Goal: Information Seeking & Learning: Find specific fact

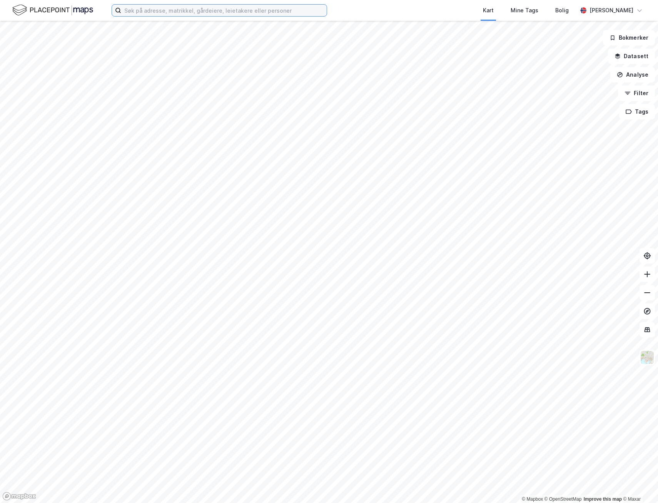
click at [177, 12] on input at bounding box center [224, 11] width 206 height 12
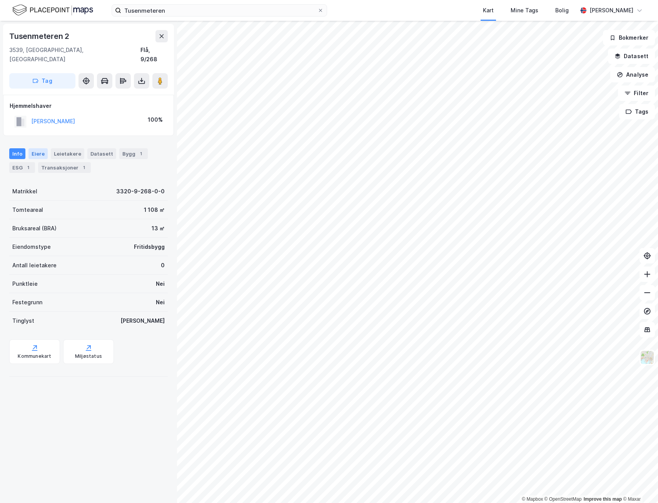
click at [36, 148] on div "Eiere" at bounding box center [37, 153] width 19 height 11
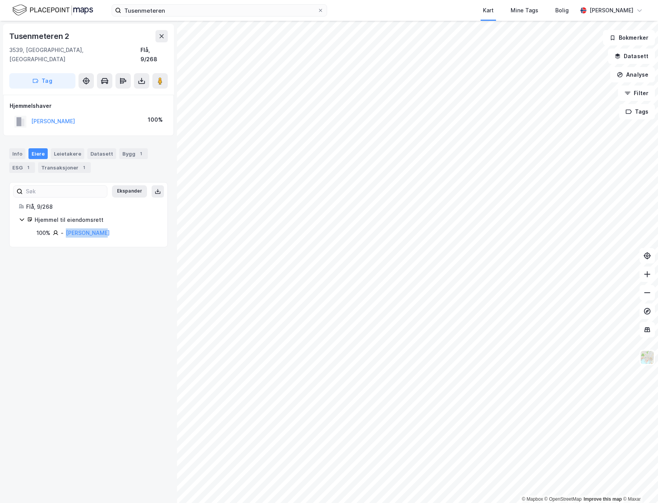
drag, startPoint x: 100, startPoint y: 224, endPoint x: 65, endPoint y: 227, distance: 34.7
click at [65, 228] on div "100% - [PERSON_NAME]" at bounding box center [98, 232] width 122 height 9
copy link "[PERSON_NAME]"
drag, startPoint x: 73, startPoint y: 36, endPoint x: 0, endPoint y: 31, distance: 72.5
click at [0, 31] on div "Tusenmeteren 2 3539, [GEOGRAPHIC_DATA], [GEOGRAPHIC_DATA] Flå, 9/268 Tag Hjemme…" at bounding box center [88, 262] width 177 height 482
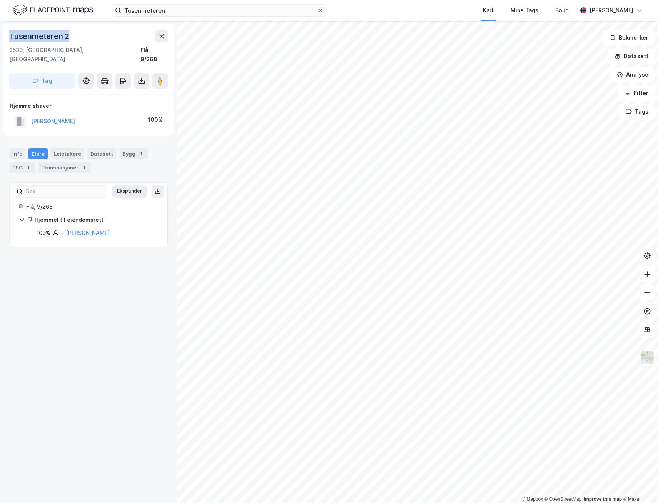
copy div "Tusenmeteren 2"
click at [70, 328] on div "Tusenmeteren 2 3539, [GEOGRAPHIC_DATA], [GEOGRAPHIC_DATA] Flå, 9/268 Tag Hjemme…" at bounding box center [88, 262] width 177 height 482
click at [76, 273] on div "Tusenmeteren 2 3539, [GEOGRAPHIC_DATA], [GEOGRAPHIC_DATA] Flå, 9/268 Tag Hjemme…" at bounding box center [88, 262] width 177 height 482
click at [163, 77] on icon at bounding box center [160, 81] width 8 height 8
click at [94, 120] on div "Hjemmelshaver [PERSON_NAME] 100%" at bounding box center [88, 115] width 171 height 41
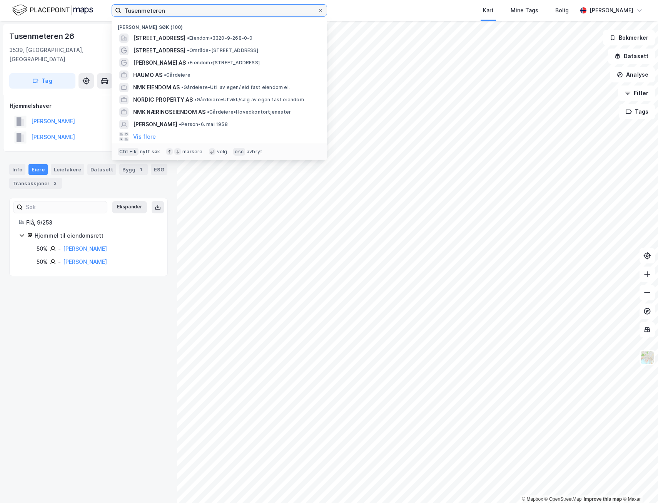
drag, startPoint x: 174, startPoint y: 11, endPoint x: 103, endPoint y: 14, distance: 70.5
click at [104, 13] on div "Tusenmeteren Nylige søk (100) Tusenmeteren 2, 3539, FLÅ, FLÅ • Eiendom • 3320-9…" at bounding box center [329, 10] width 658 height 21
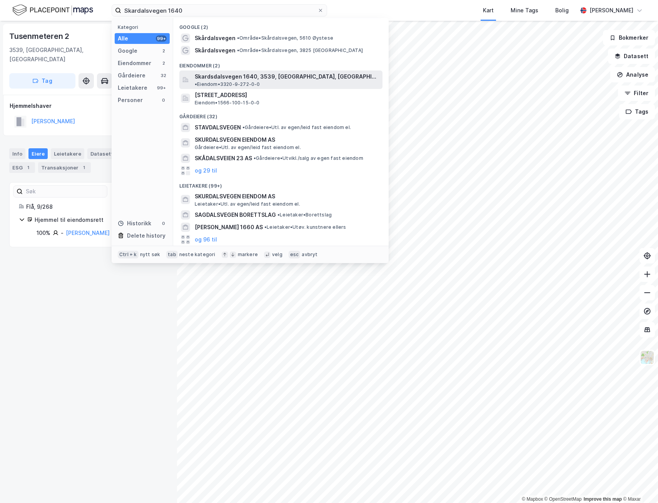
click at [256, 76] on span "Skardsdalsvegen 1640, 3539, [GEOGRAPHIC_DATA], [GEOGRAPHIC_DATA]" at bounding box center [287, 76] width 185 height 9
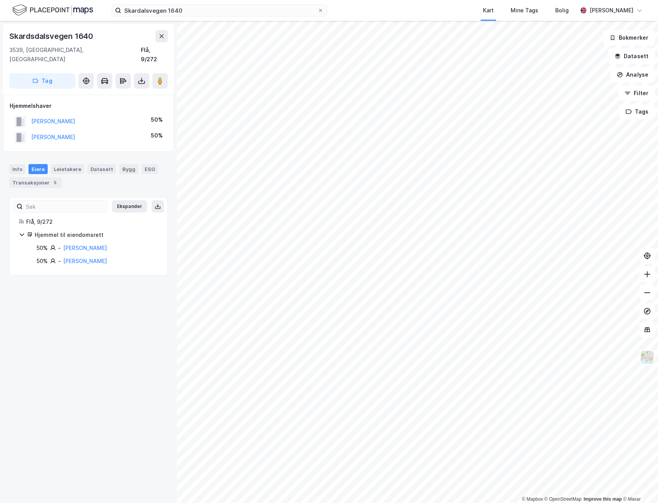
click at [74, 354] on div "Skardsdalsvegen 1640 3539, [GEOGRAPHIC_DATA], [GEOGRAPHIC_DATA], 9/272 Tag Hjem…" at bounding box center [88, 262] width 177 height 482
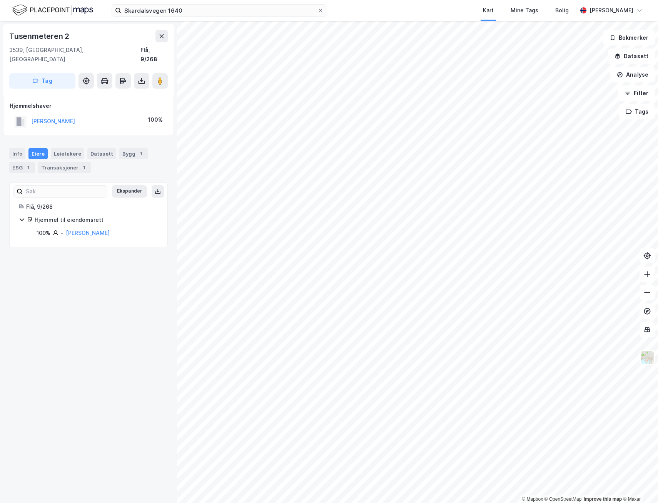
click at [82, 278] on div "Tusenmeteren 2 3539, [GEOGRAPHIC_DATA], [GEOGRAPHIC_DATA] Flå, 9/268 Tag Hjemme…" at bounding box center [88, 262] width 177 height 482
click at [202, 13] on input "Skardalsvegen 1640" at bounding box center [219, 11] width 196 height 12
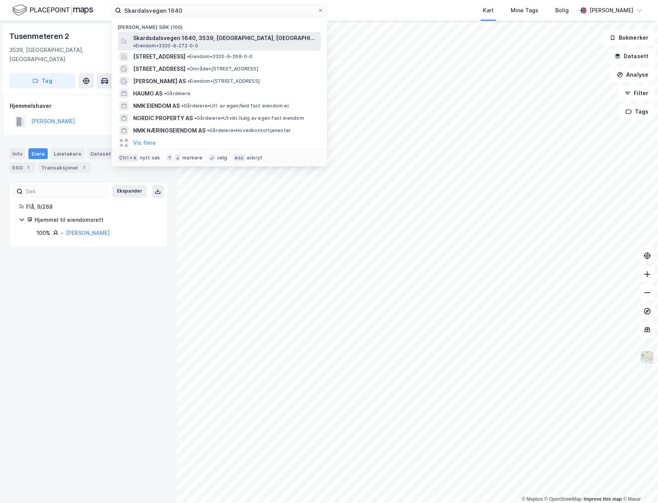
click at [192, 37] on span "Skardsdalsvegen 1640, 3539, [GEOGRAPHIC_DATA], [GEOGRAPHIC_DATA]" at bounding box center [225, 37] width 185 height 9
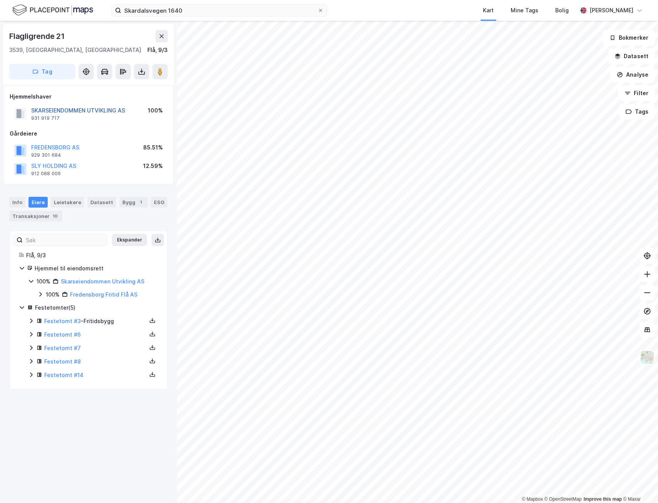
click at [0, 0] on button "SKARSEIENDOMMEN UTVIKLING AS" at bounding box center [0, 0] width 0 height 0
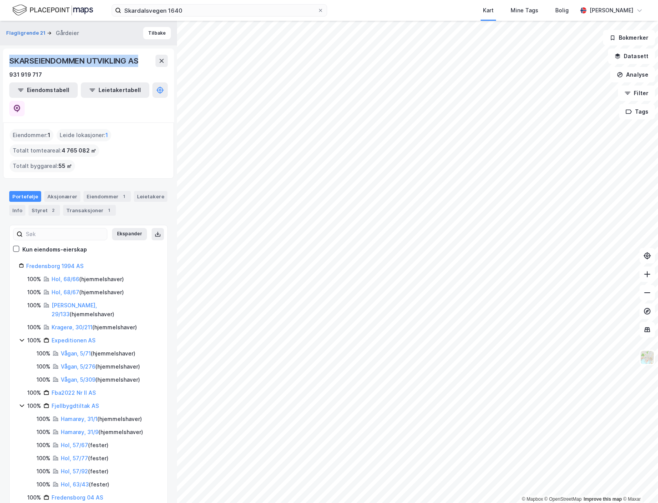
drag, startPoint x: 8, startPoint y: 57, endPoint x: 147, endPoint y: 64, distance: 139.1
click at [147, 64] on div "SKARSEIENDOMMEN UTVIKLING AS 931 919 717 Eiendomstabell Leietakertabell" at bounding box center [88, 85] width 171 height 74
copy div "SKARSEIENDOMMEN UTVIKLING AS"
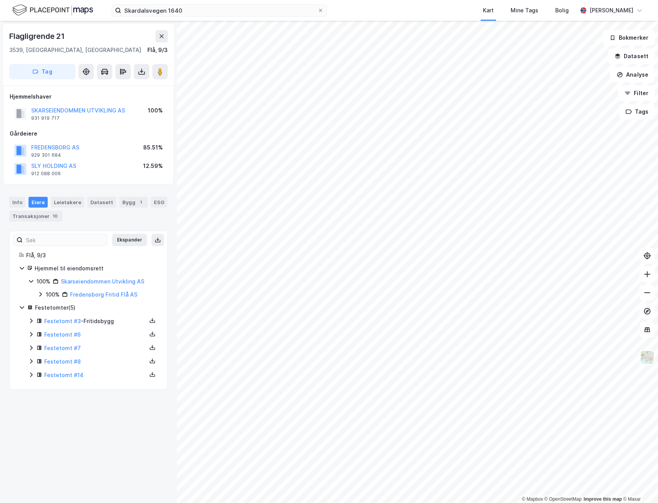
click at [41, 294] on icon at bounding box center [40, 294] width 2 height 5
click at [51, 306] on icon at bounding box center [50, 307] width 6 height 6
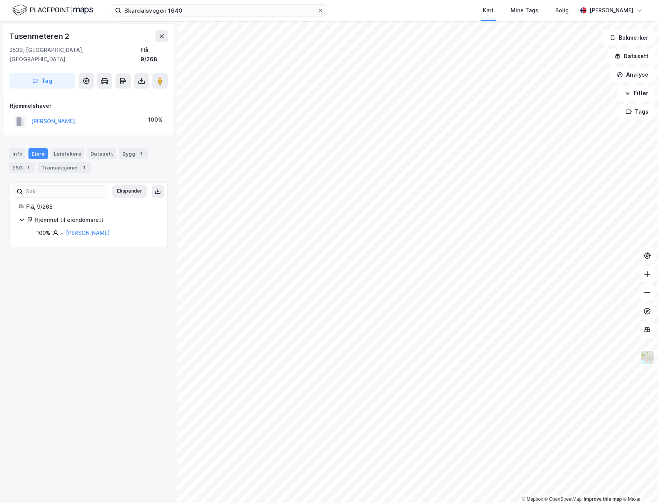
click at [92, 286] on div "Tusenmeteren 2 3539, [GEOGRAPHIC_DATA], [GEOGRAPHIC_DATA] Flå, 9/268 Tag Hjemme…" at bounding box center [88, 262] width 177 height 482
click at [60, 162] on div "Transaksjoner 1" at bounding box center [64, 167] width 53 height 11
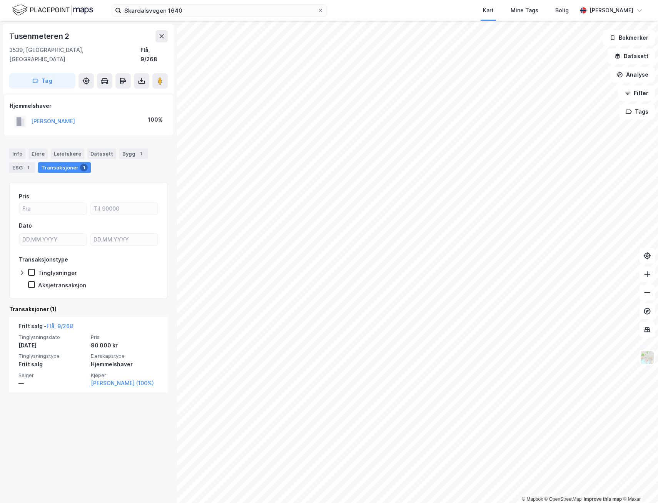
click at [117, 396] on div "Tusenmeteren 2 3539, [GEOGRAPHIC_DATA], [GEOGRAPHIC_DATA] Flå, 9/268 Tag Hjemme…" at bounding box center [88, 262] width 177 height 482
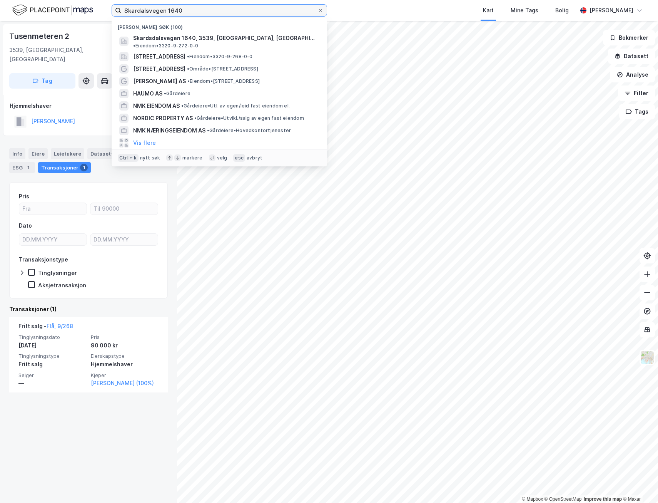
click at [198, 11] on input "Skardalsvegen 1640" at bounding box center [219, 11] width 196 height 12
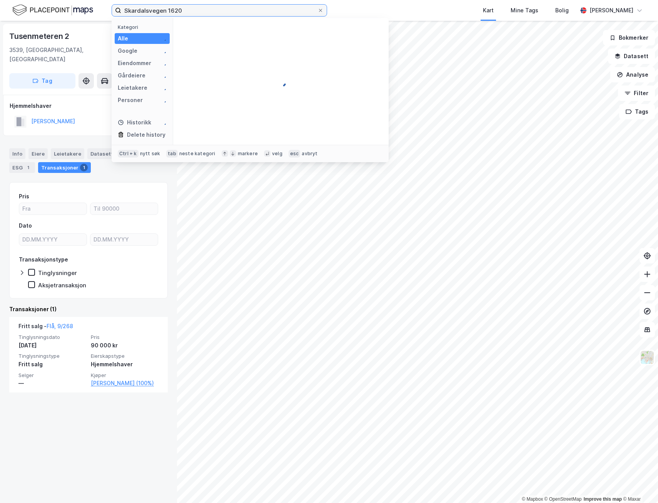
type input "Skardalsvegen 1620"
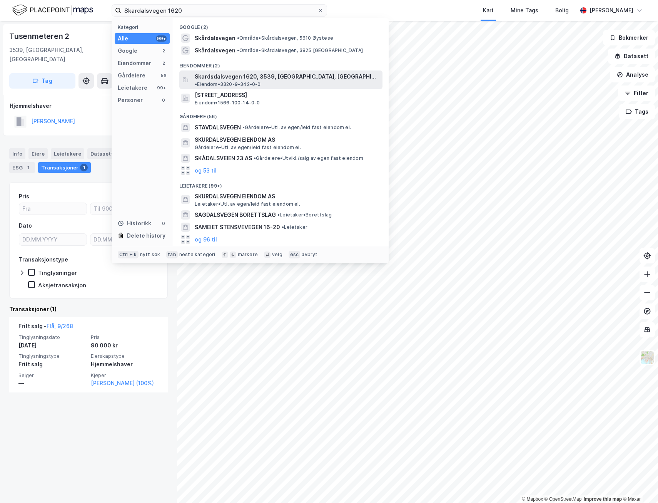
click at [247, 74] on span "Skardsdalsvegen 1620, 3539, [GEOGRAPHIC_DATA], [GEOGRAPHIC_DATA]" at bounding box center [287, 76] width 185 height 9
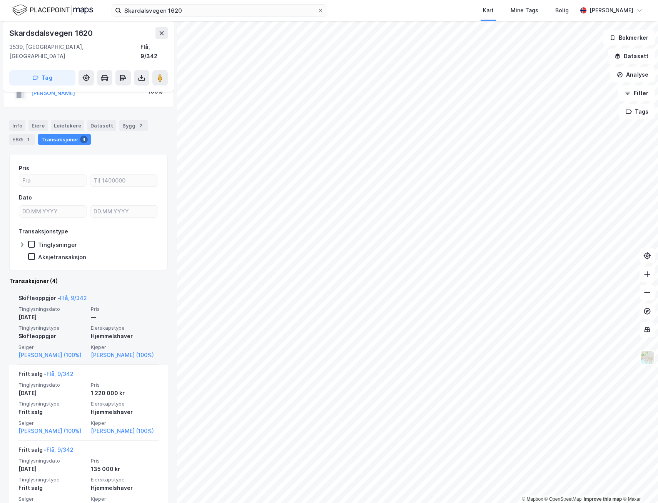
scroll to position [38, 0]
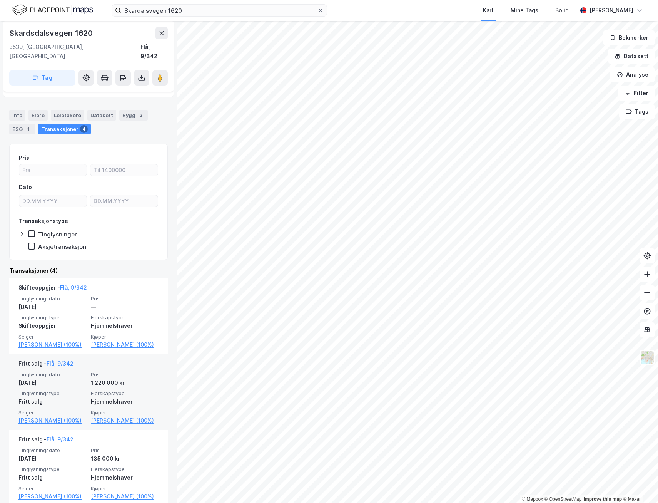
click at [71, 383] on div "[DATE]" at bounding box center [52, 382] width 68 height 9
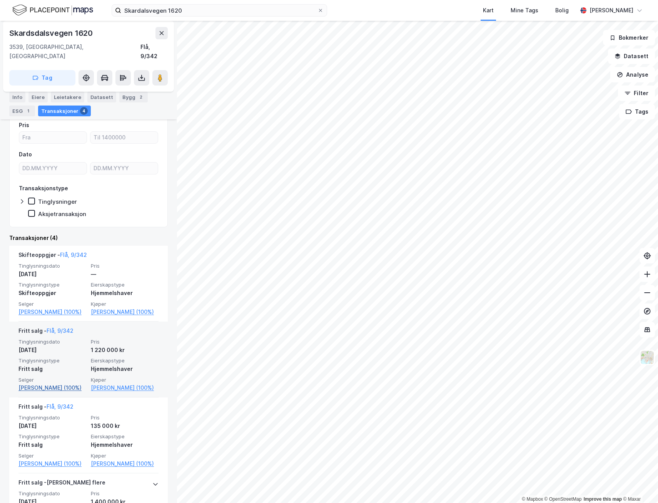
scroll to position [77, 0]
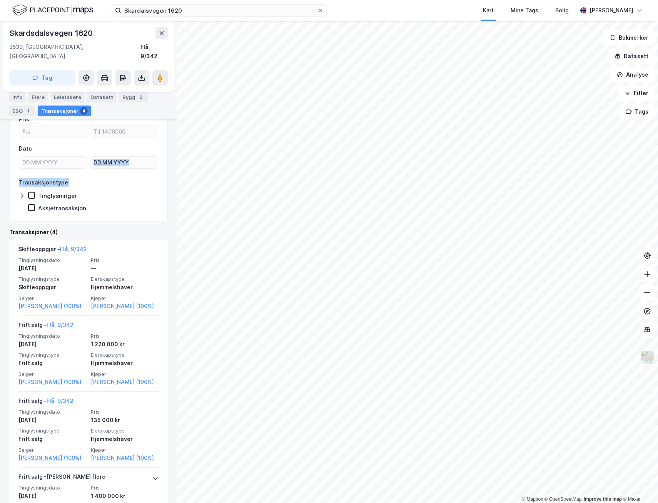
drag, startPoint x: 170, startPoint y: 213, endPoint x: 169, endPoint y: 159, distance: 54.3
click at [169, 159] on div "Skardsdalsvegen 1620 3539, [GEOGRAPHIC_DATA], [GEOGRAPHIC_DATA], 9/342 Tag Hjem…" at bounding box center [88, 262] width 177 height 482
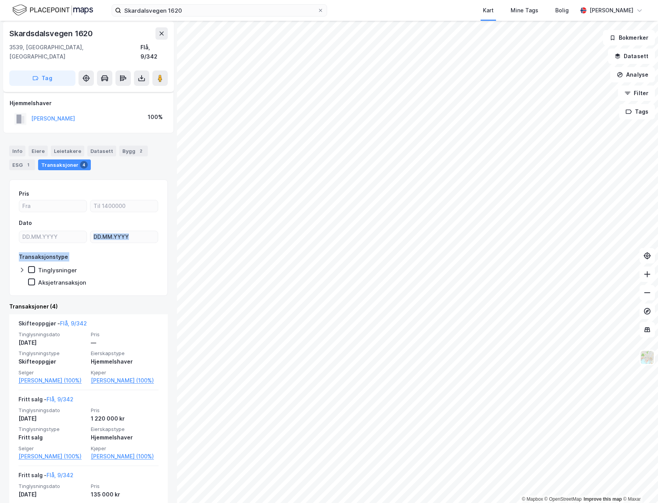
scroll to position [0, 0]
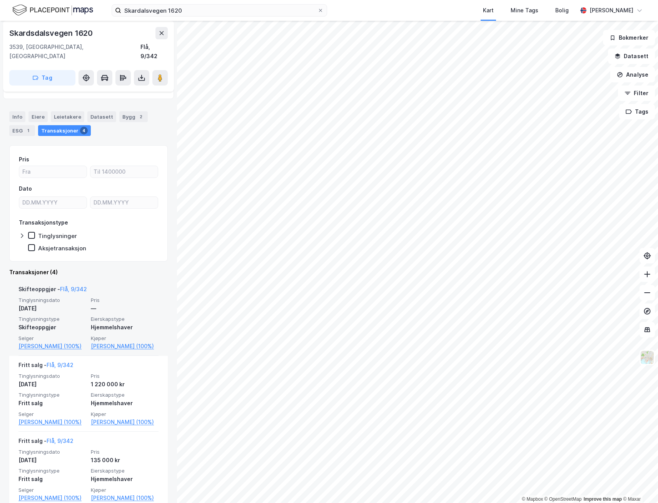
scroll to position [33, 0]
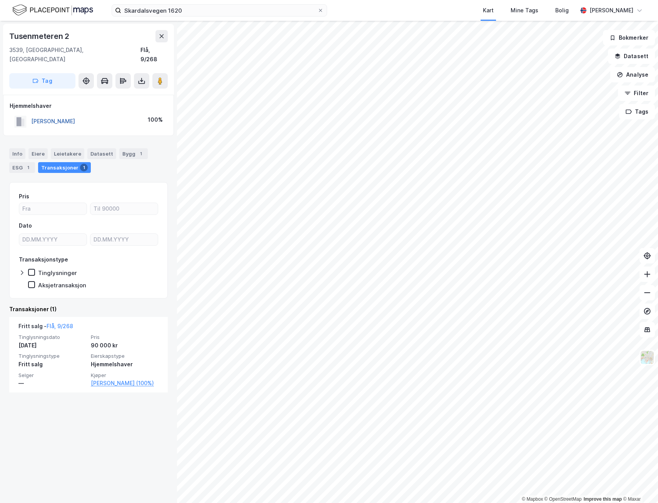
click at [0, 0] on button "[PERSON_NAME]" at bounding box center [0, 0] width 0 height 0
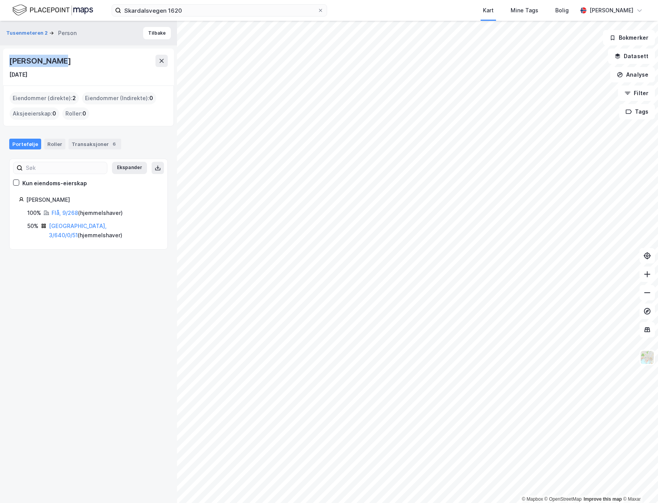
drag, startPoint x: 8, startPoint y: 59, endPoint x: 61, endPoint y: 62, distance: 52.4
click at [61, 62] on div "[PERSON_NAME] [DATE]" at bounding box center [88, 66] width 171 height 37
copy div "[PERSON_NAME]"
drag, startPoint x: 40, startPoint y: 74, endPoint x: -6, endPoint y: 77, distance: 45.9
click at [0, 77] on html "Skardalsvegen 1620 Kart Mine Tags Bolig [PERSON_NAME] © Mapbox © OpenStreetMap …" at bounding box center [329, 251] width 658 height 503
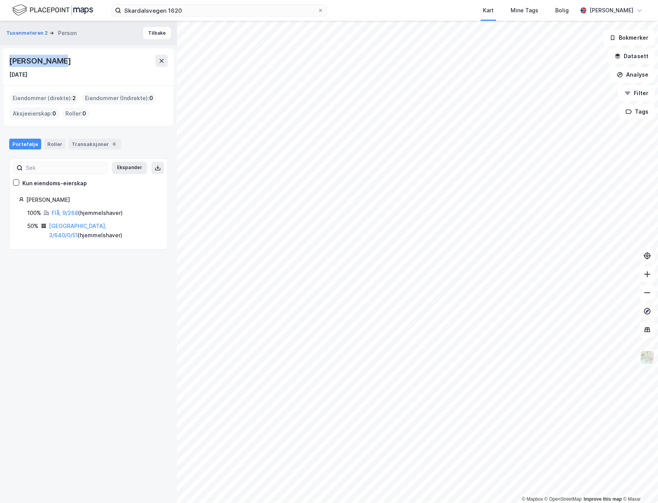
drag, startPoint x: -6, startPoint y: 77, endPoint x: 58, endPoint y: 75, distance: 63.5
click at [58, 75] on div "[DATE]" at bounding box center [88, 74] width 159 height 9
click at [52, 145] on div "Roller" at bounding box center [54, 144] width 21 height 11
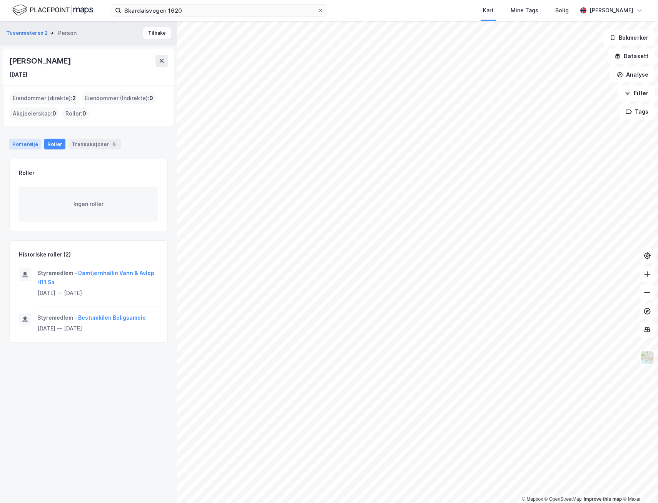
click at [24, 142] on div "Portefølje" at bounding box center [25, 144] width 32 height 11
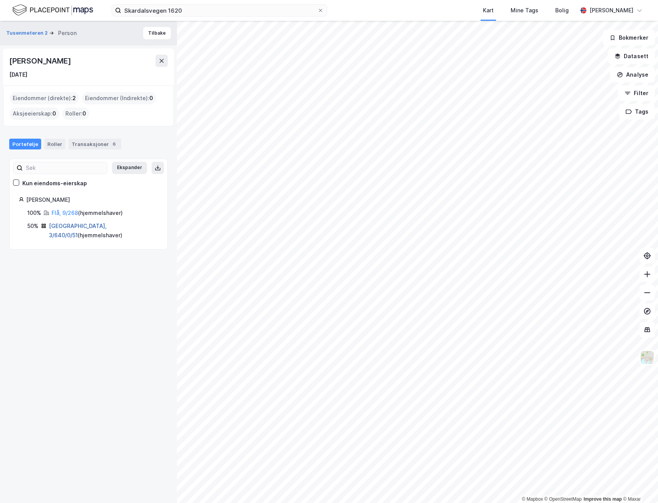
click at [59, 226] on link "[GEOGRAPHIC_DATA], 3/640/0/51" at bounding box center [78, 230] width 58 height 16
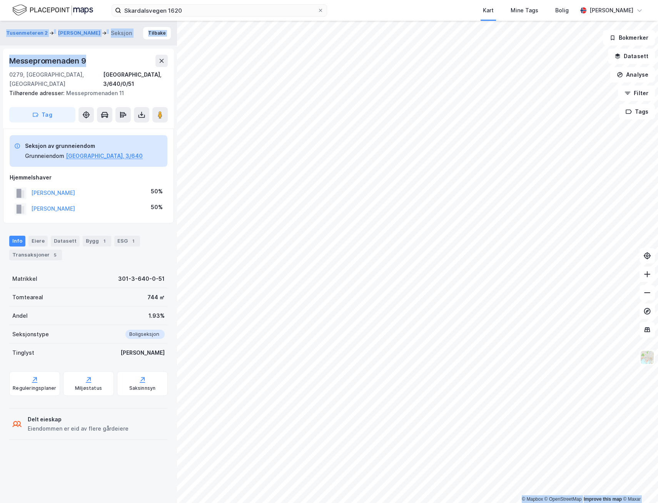
drag, startPoint x: 84, startPoint y: 59, endPoint x: -19, endPoint y: 59, distance: 103.5
click at [0, 59] on html "Skardalsvegen 1620 Kart Mine Tags Bolig [PERSON_NAME] © Mapbox © OpenStreetMap …" at bounding box center [329, 251] width 658 height 503
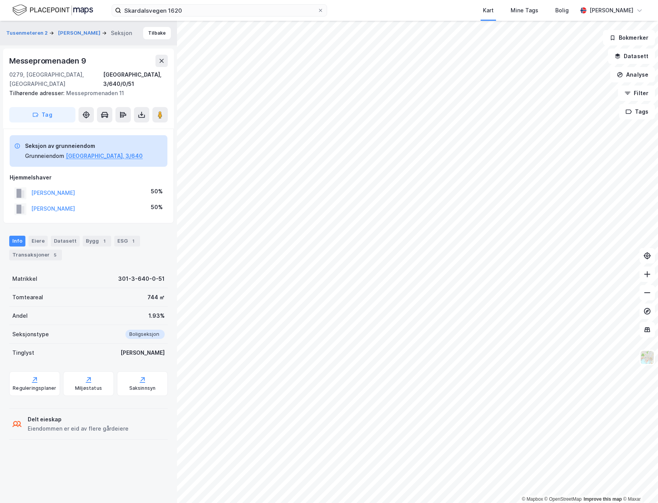
click at [124, 190] on div "[PERSON_NAME] 50%" at bounding box center [89, 193] width 158 height 16
click at [71, 173] on div "Hjemmelshaver" at bounding box center [89, 177] width 158 height 9
drag, startPoint x: 30, startPoint y: 198, endPoint x: 90, endPoint y: 199, distance: 59.7
click at [90, 201] on div "[PERSON_NAME] 50%" at bounding box center [89, 209] width 158 height 16
copy button "[PERSON_NAME]"
